Goal: Download file/media

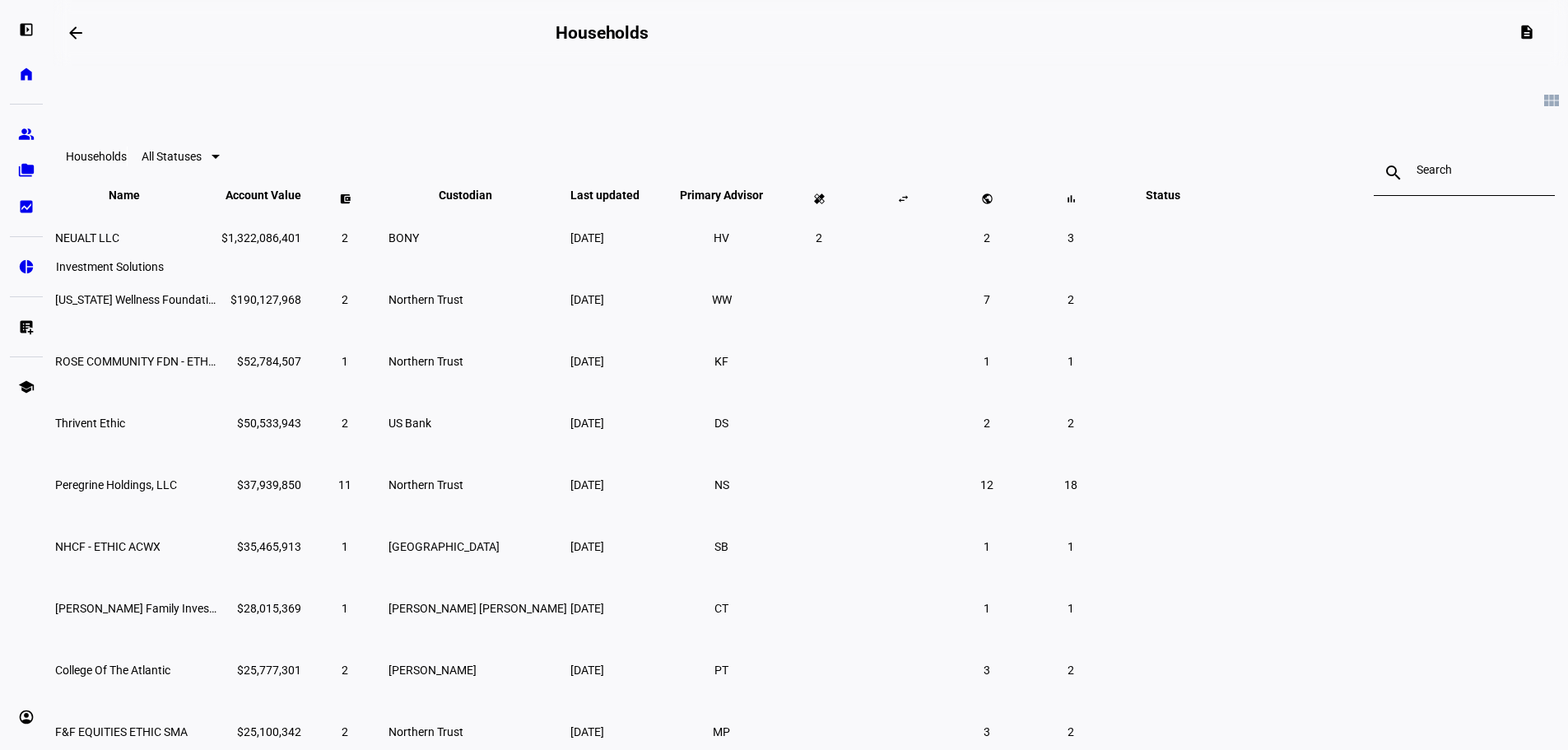
click at [26, 267] on eth-mat-symbol "pie_chart" at bounding box center [26, 266] width 16 height 16
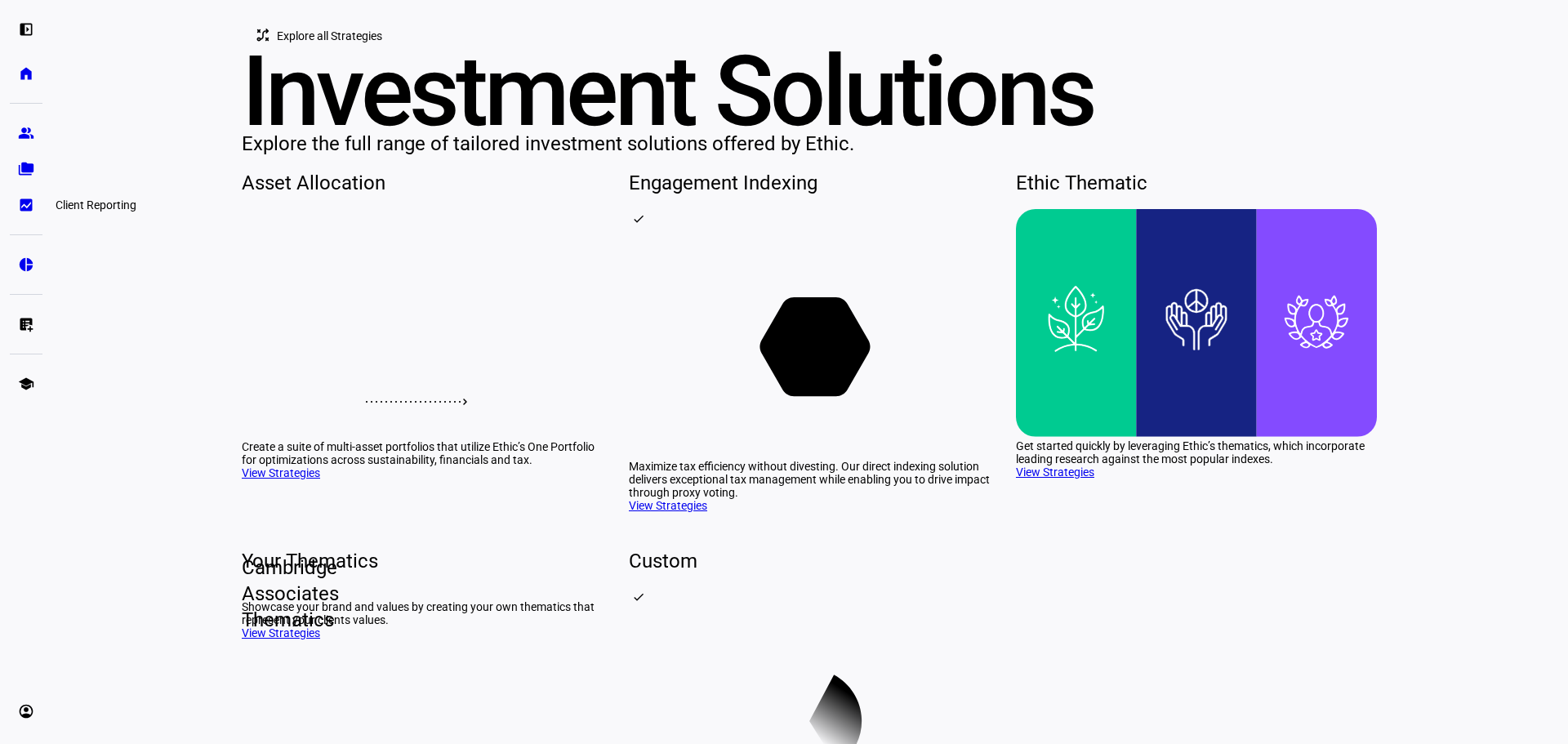
click at [25, 202] on eth-mat-symbol "bid_landscape" at bounding box center [26, 204] width 16 height 16
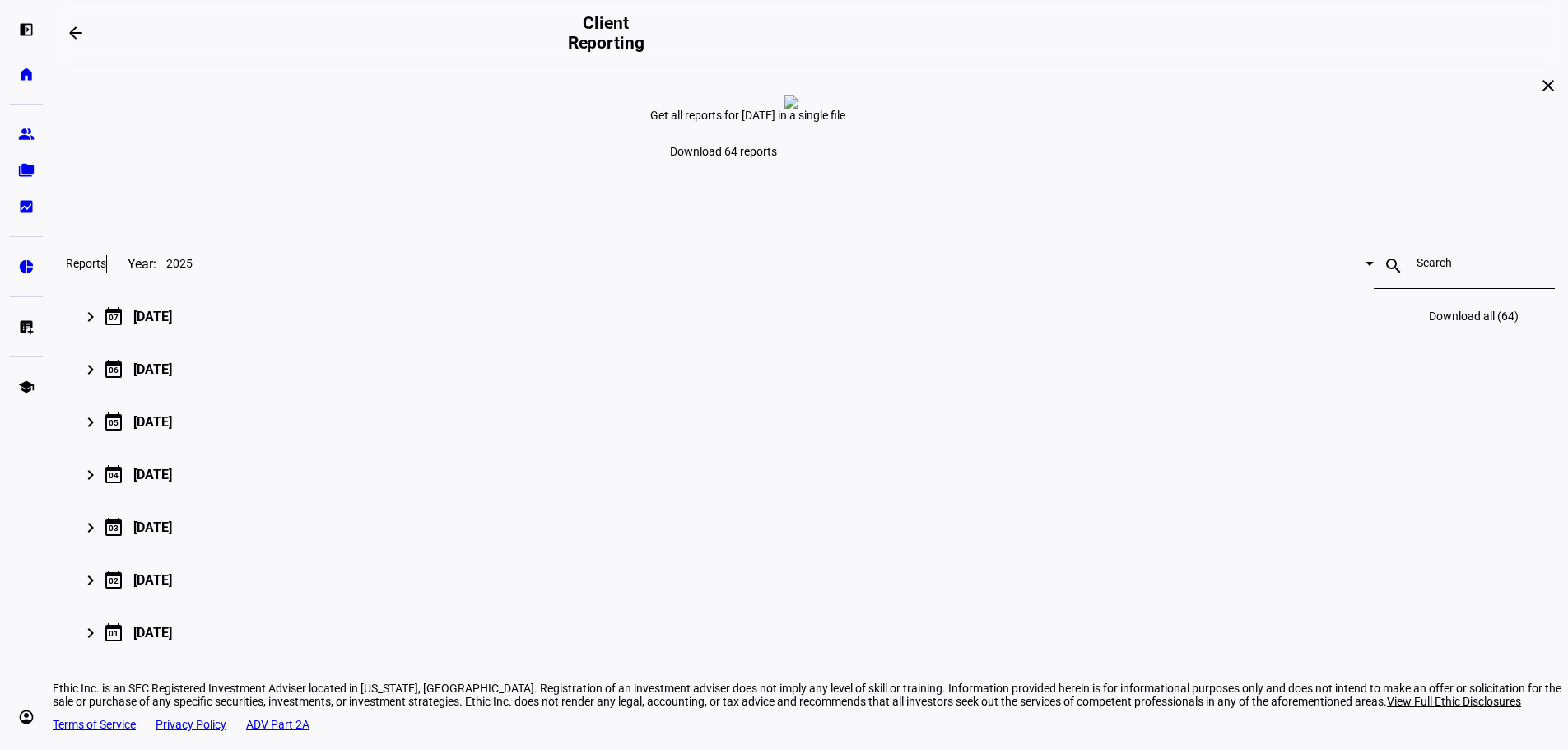
click at [100, 327] on mat-icon "keyboard_arrow_right" at bounding box center [90, 317] width 20 height 20
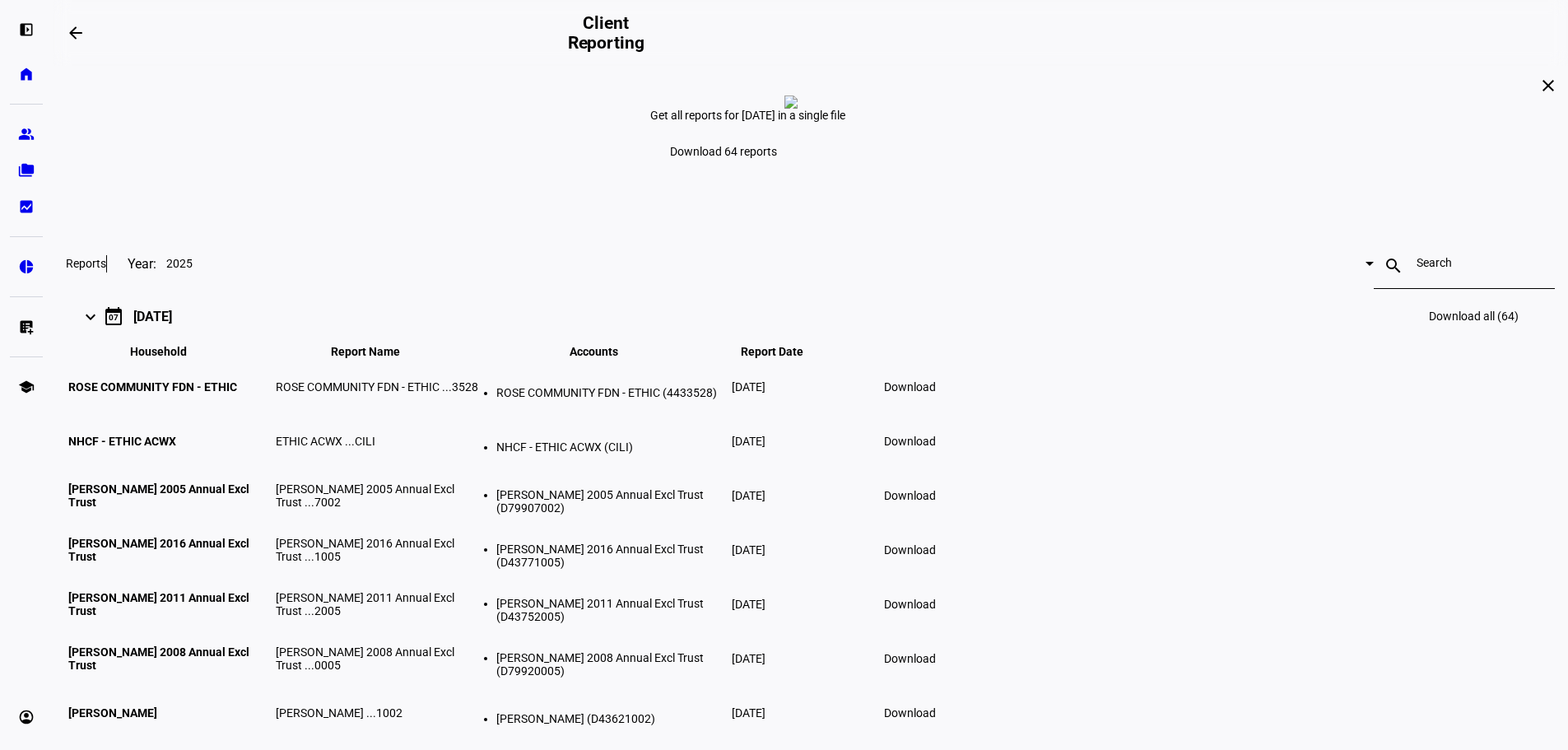
click at [1429, 323] on span "Download all (64)" at bounding box center [1474, 315] width 90 height 13
